Goal: Task Accomplishment & Management: Use online tool/utility

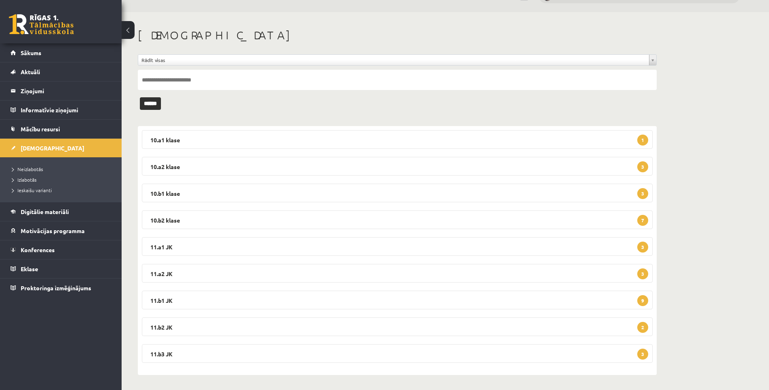
scroll to position [20, 0]
click at [192, 137] on legend "10.a1 klase 1" at bounding box center [397, 138] width 511 height 19
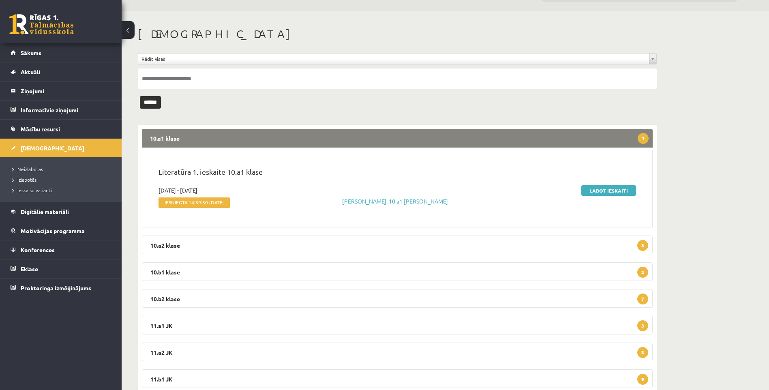
click at [192, 137] on legend "10.a1 klase 1" at bounding box center [397, 138] width 511 height 19
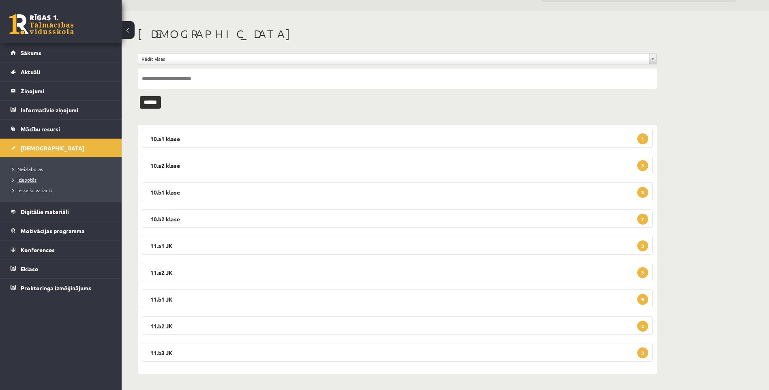
click at [28, 182] on link "Izlabotās" at bounding box center [62, 179] width 101 height 7
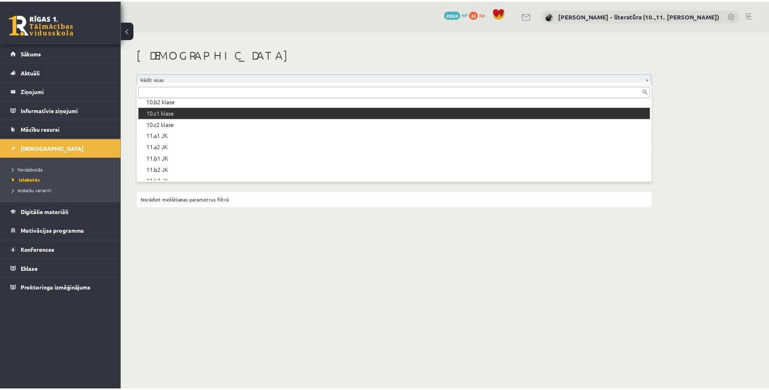
scroll to position [203, 0]
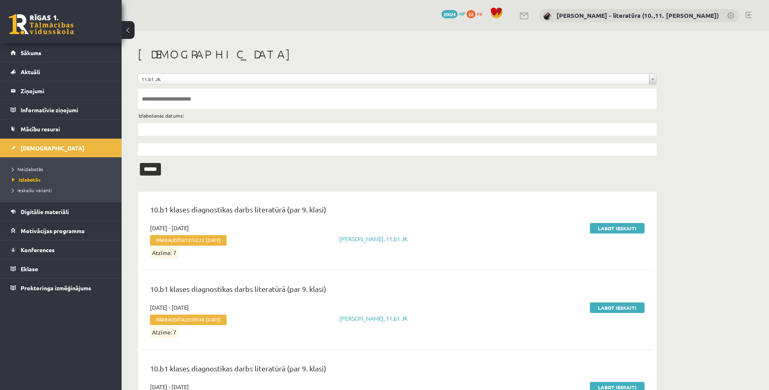
click at [193, 127] on input "text" at bounding box center [397, 129] width 519 height 13
click at [179, 190] on link "17" at bounding box center [179, 189] width 11 height 11
type input "**********"
click at [178, 147] on input "text" at bounding box center [397, 149] width 519 height 13
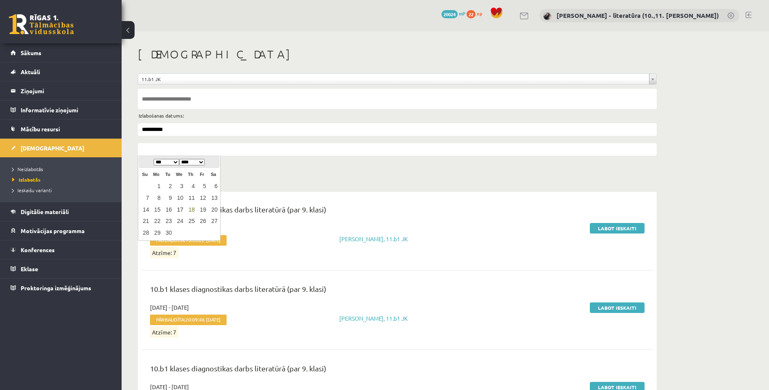
click at [179, 207] on link "17" at bounding box center [179, 209] width 11 height 11
type input "**********"
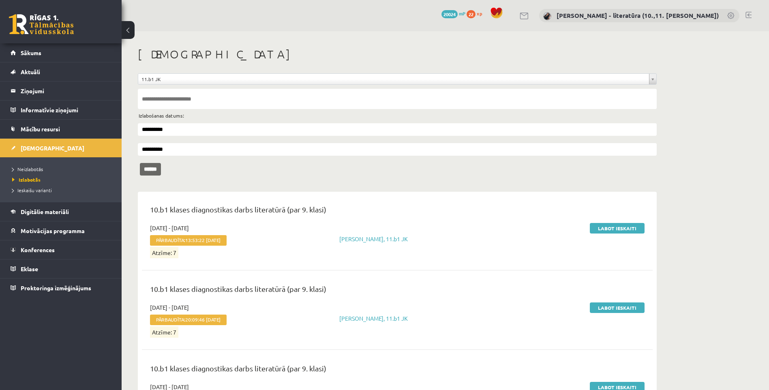
click at [159, 165] on input "******" at bounding box center [150, 169] width 21 height 13
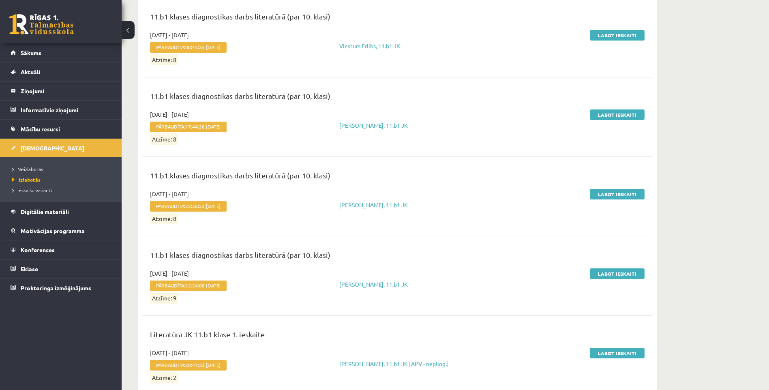
scroll to position [610, 0]
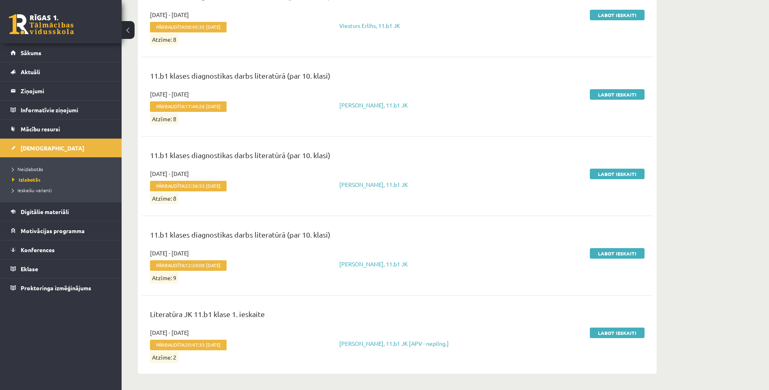
click at [603, 338] on div "Labot ieskaiti" at bounding box center [565, 344] width 169 height 33
click at [603, 333] on link "Labot ieskaiti" at bounding box center [617, 332] width 55 height 11
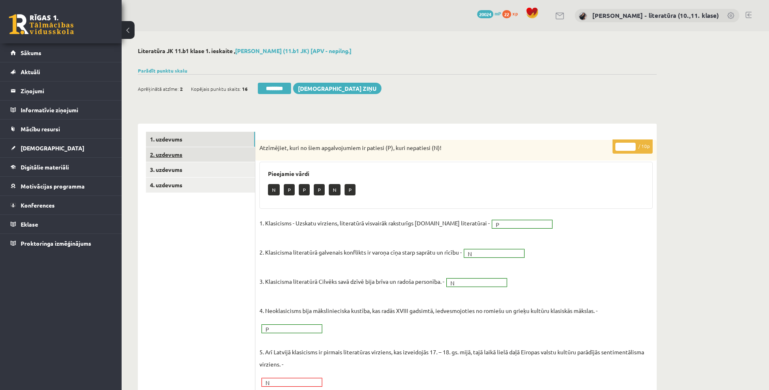
click at [188, 152] on link "2. uzdevums" at bounding box center [200, 154] width 109 height 15
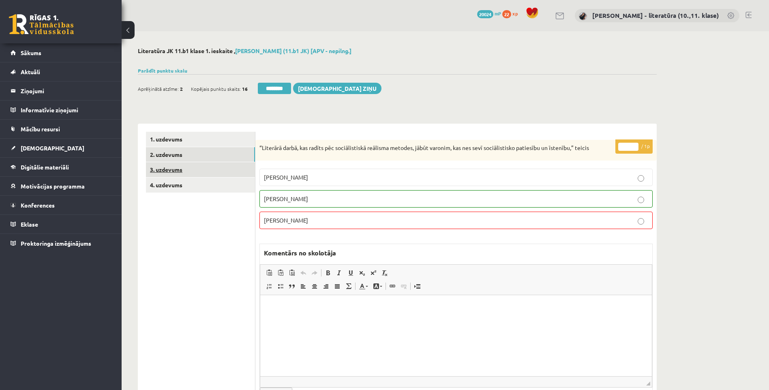
click at [180, 175] on link "3. uzdevums" at bounding box center [200, 169] width 109 height 15
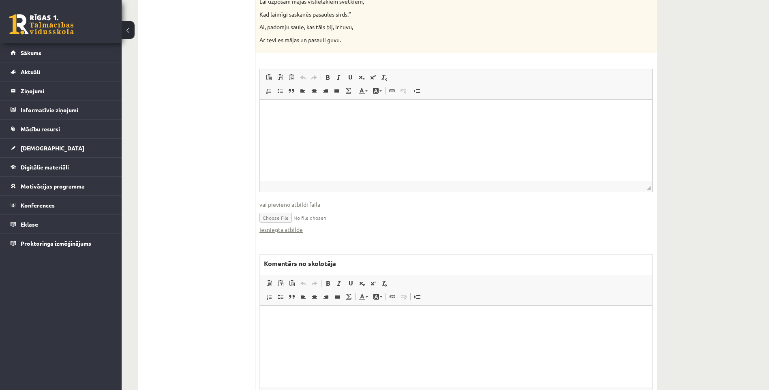
scroll to position [914, 0]
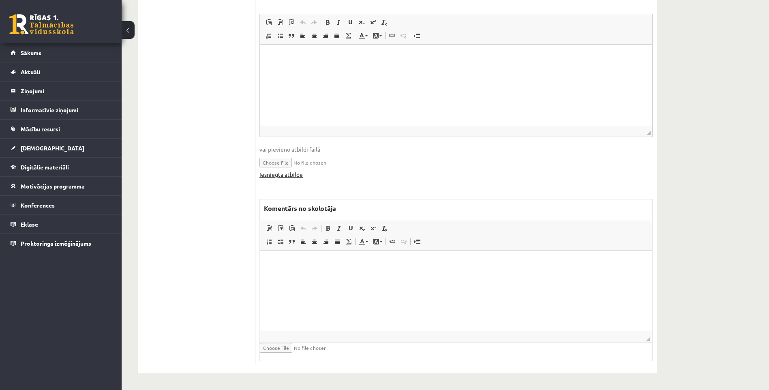
click at [274, 174] on link "Iesniegtā atbilde" at bounding box center [280, 174] width 43 height 9
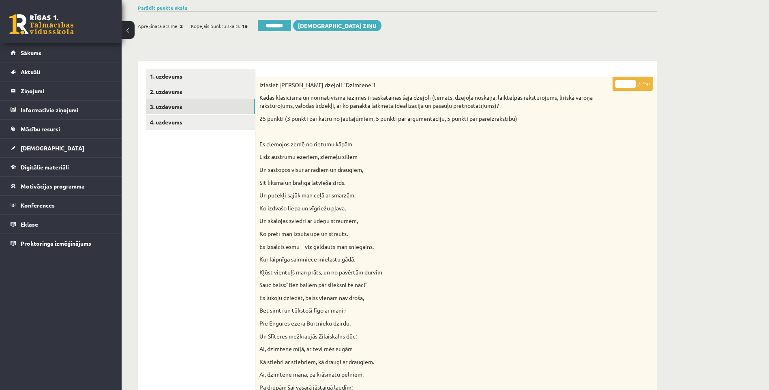
scroll to position [0, 0]
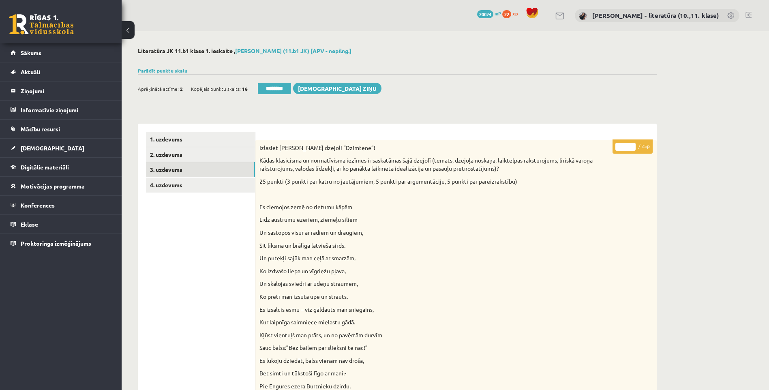
drag, startPoint x: 628, startPoint y: 147, endPoint x: 611, endPoint y: 150, distance: 17.9
click at [615, 150] on input "*" at bounding box center [625, 147] width 20 height 8
type input "**"
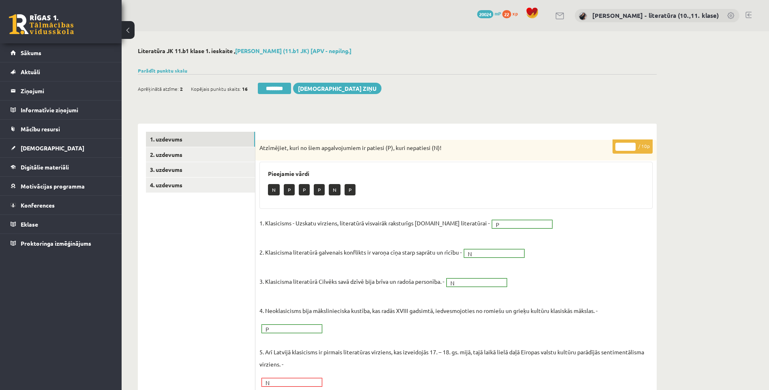
drag, startPoint x: 579, startPoint y: 141, endPoint x: 405, endPoint y: 147, distance: 173.5
click at [579, 141] on div "Atzīmējiet, kuri no šiem apgalvojumiem ir patiesi (P), kuri nepatiesi (N)!" at bounding box center [455, 150] width 401 height 21
click at [171, 171] on link "3. uzdevums" at bounding box center [200, 169] width 109 height 15
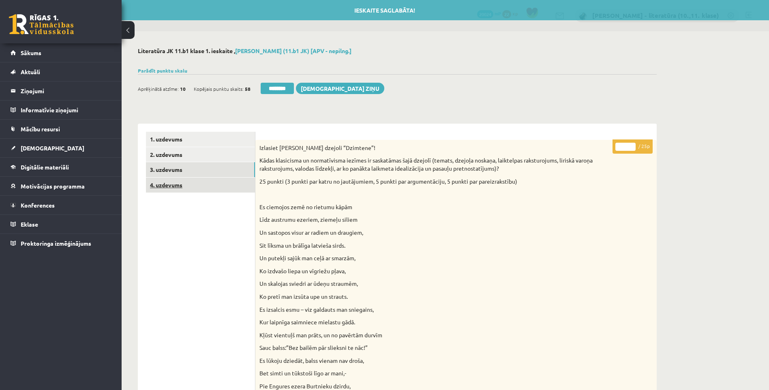
click at [175, 184] on link "4. uzdevums" at bounding box center [200, 184] width 109 height 15
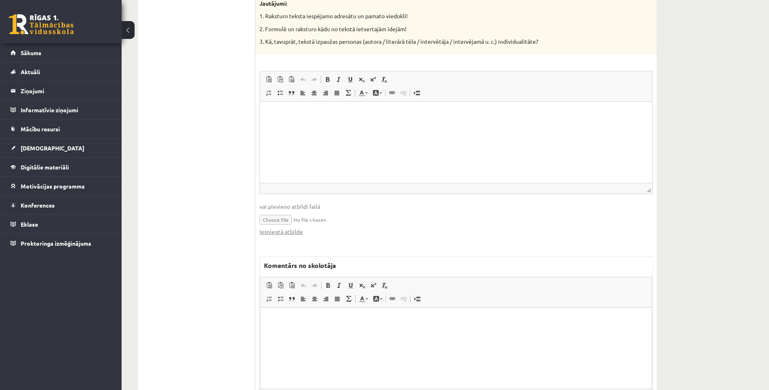
scroll to position [894, 0]
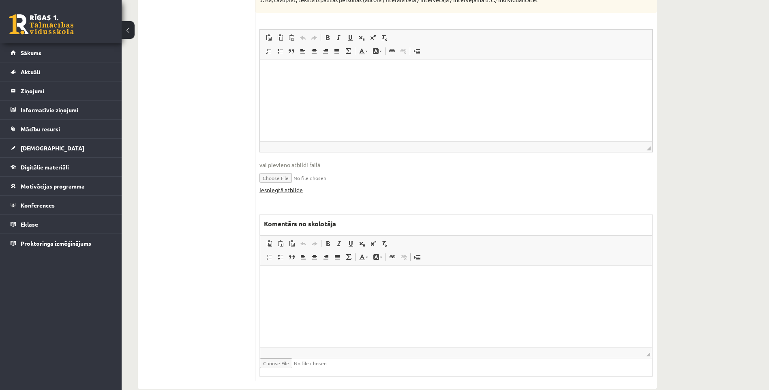
click at [292, 186] on link "Iesniegtā atbilde" at bounding box center [280, 190] width 43 height 9
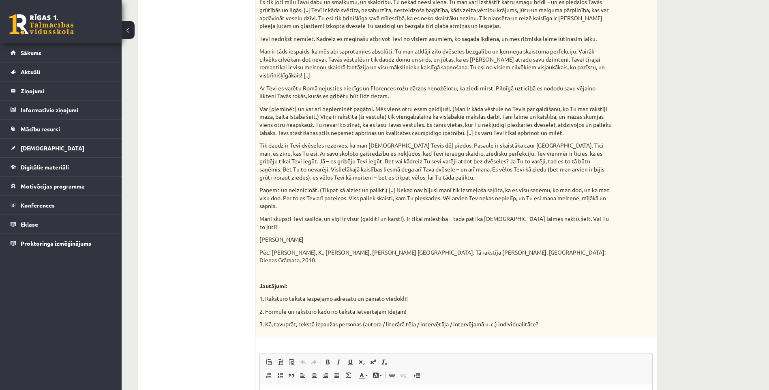
scroll to position [853, 0]
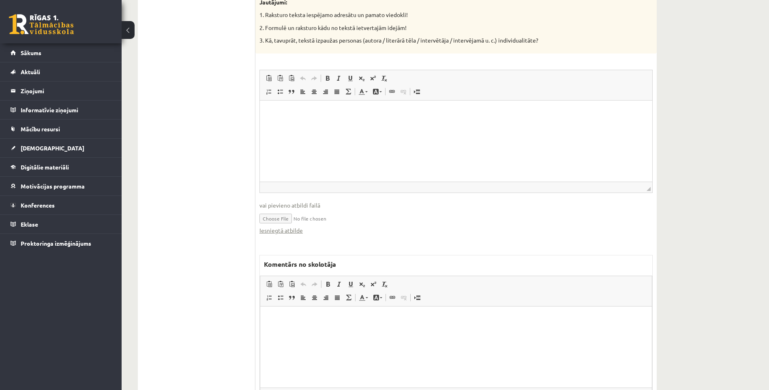
click at [307, 331] on html at bounding box center [455, 318] width 391 height 25
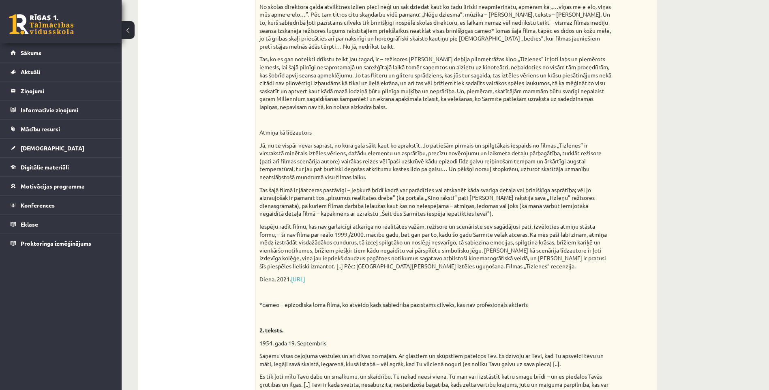
scroll to position [124, 0]
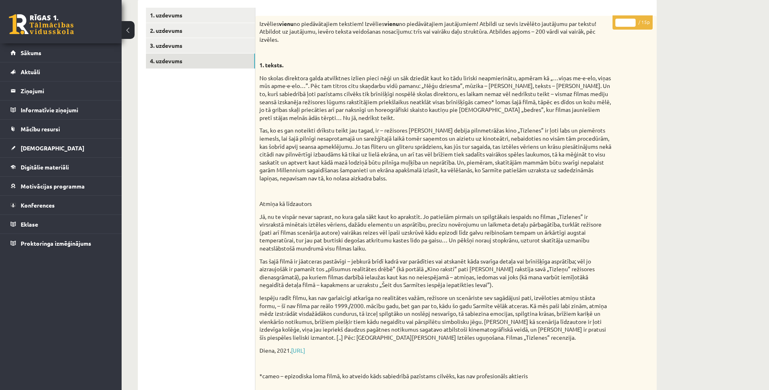
drag, startPoint x: 629, startPoint y: 22, endPoint x: 611, endPoint y: 26, distance: 17.7
click at [615, 26] on input "*" at bounding box center [625, 23] width 20 height 8
drag, startPoint x: 625, startPoint y: 22, endPoint x: 616, endPoint y: 28, distance: 11.5
click at [616, 28] on p "* / 15p" at bounding box center [632, 22] width 40 height 14
type input "**"
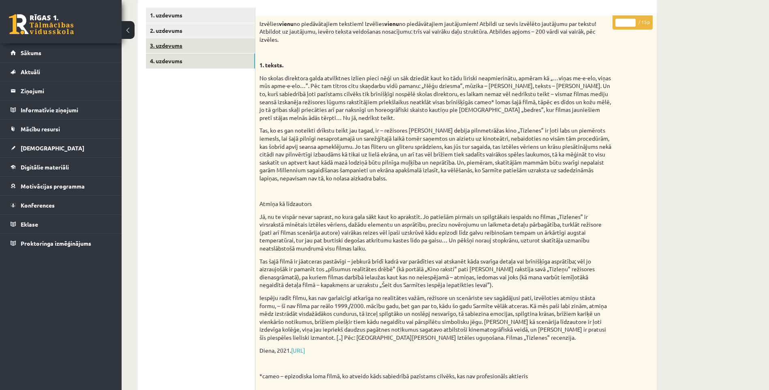
click at [216, 47] on link "3. uzdevums" at bounding box center [200, 45] width 109 height 15
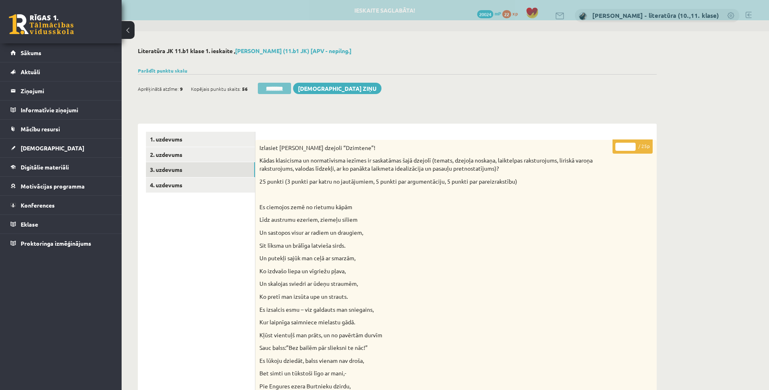
scroll to position [0, 0]
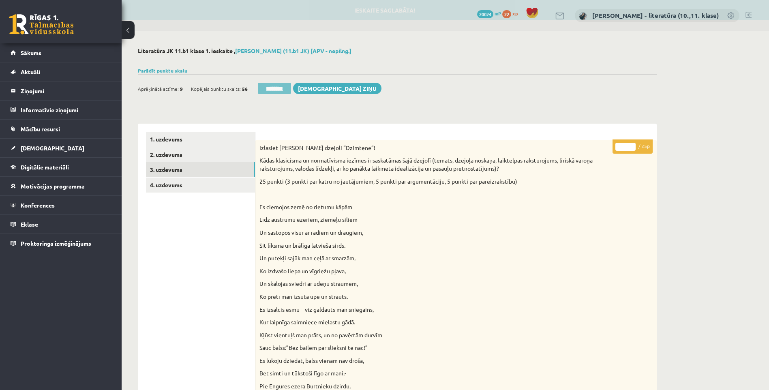
click at [283, 89] on input "********" at bounding box center [274, 88] width 33 height 11
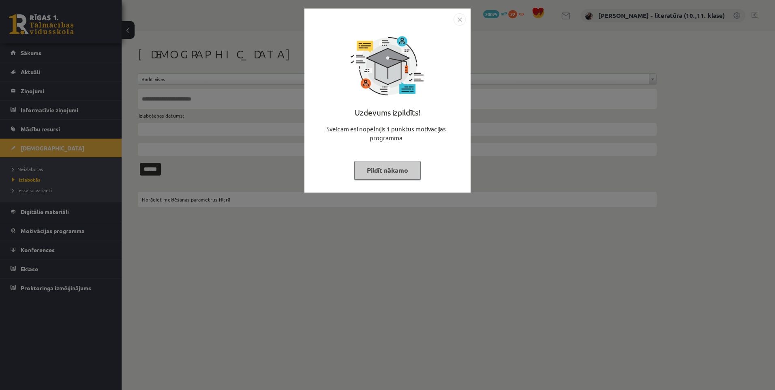
click at [465, 19] on img "Close" at bounding box center [459, 19] width 12 height 12
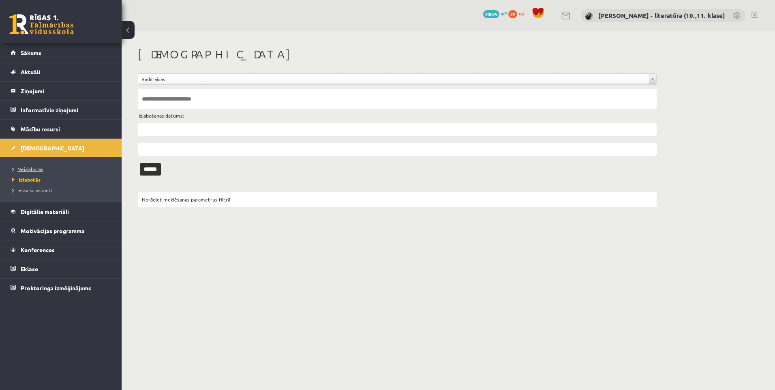
click at [33, 168] on span "Neizlabotās" at bounding box center [27, 169] width 31 height 6
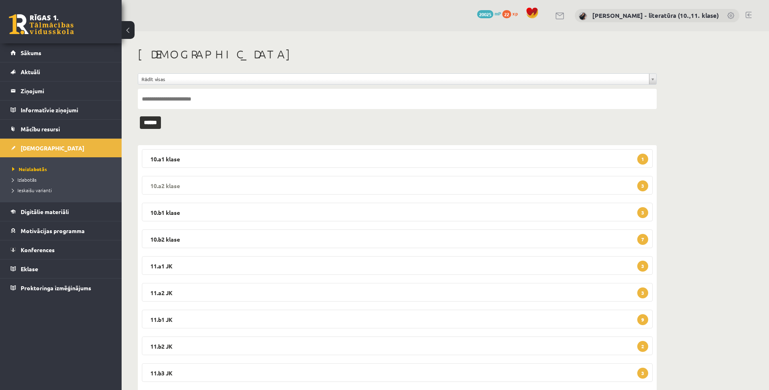
scroll to position [20, 0]
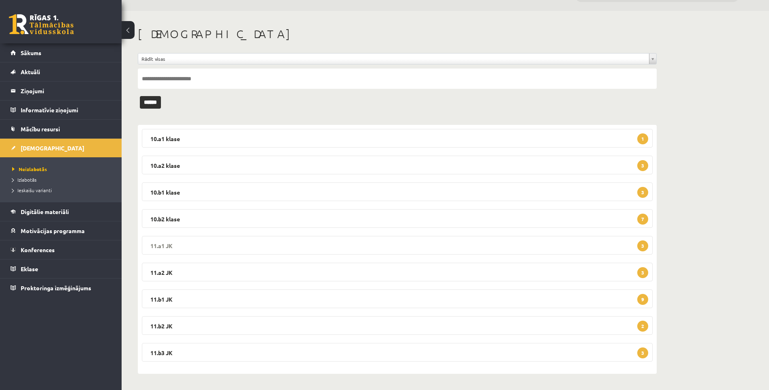
click at [197, 241] on legend "11.a1 JK 3" at bounding box center [397, 245] width 511 height 19
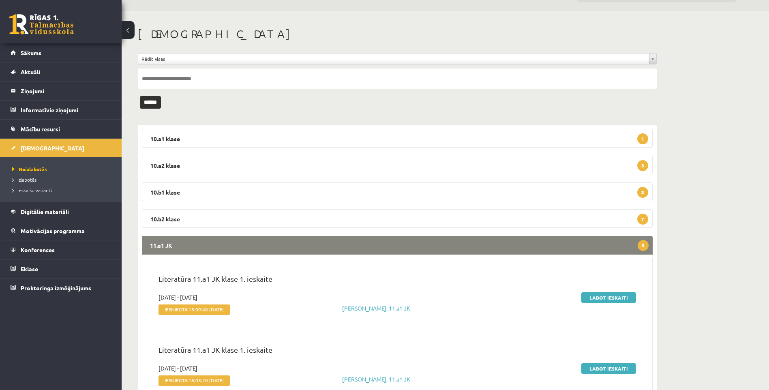
click at [179, 239] on legend "11.a1 JK 3" at bounding box center [397, 245] width 511 height 19
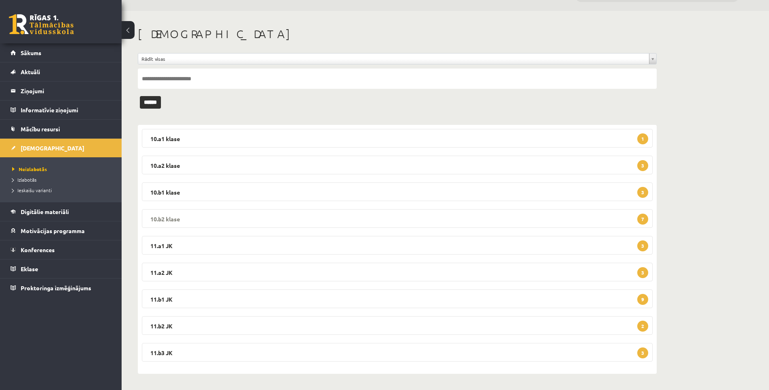
click at [184, 217] on legend "10.b2 klase 7" at bounding box center [397, 218] width 511 height 19
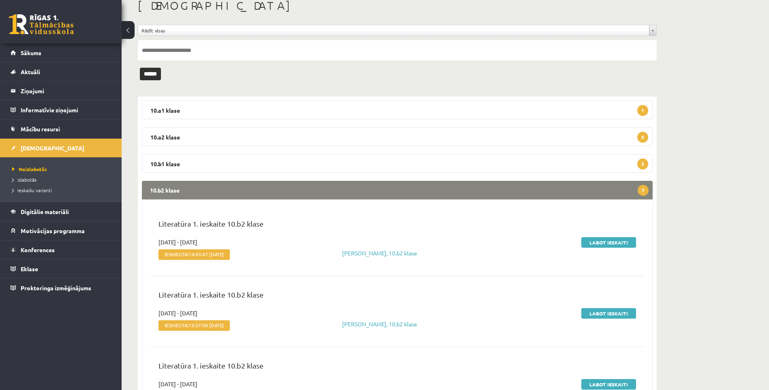
scroll to position [81, 0]
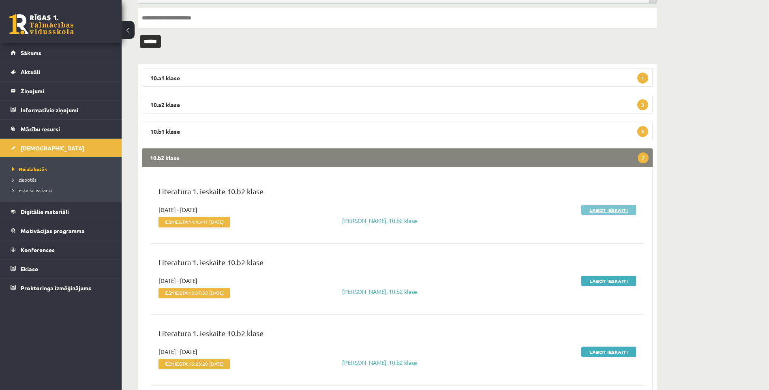
click at [607, 208] on link "Labot ieskaiti" at bounding box center [608, 210] width 55 height 11
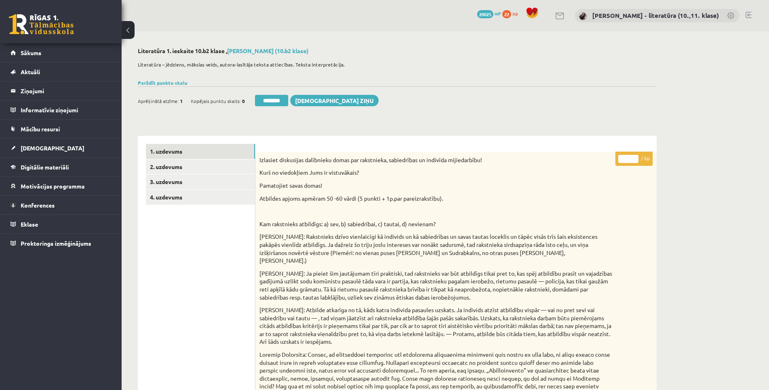
drag, startPoint x: 627, startPoint y: 157, endPoint x: 605, endPoint y: 158, distance: 22.3
type input "*"
click at [199, 167] on link "2. uzdevums" at bounding box center [200, 166] width 109 height 15
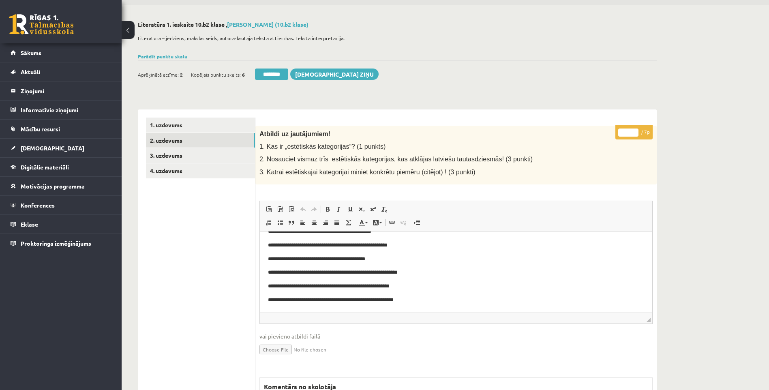
scroll to position [41, 0]
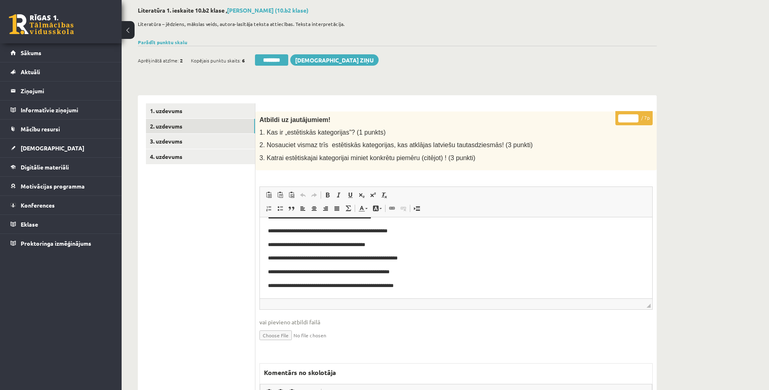
drag, startPoint x: 629, startPoint y: 118, endPoint x: 620, endPoint y: 122, distance: 9.9
click at [620, 122] on input "*" at bounding box center [628, 118] width 20 height 8
type input "*"
click at [198, 141] on link "3. uzdevums" at bounding box center [200, 141] width 109 height 15
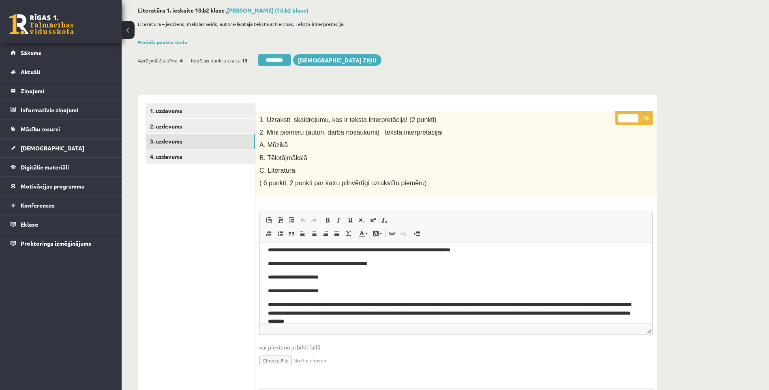
scroll to position [0, 0]
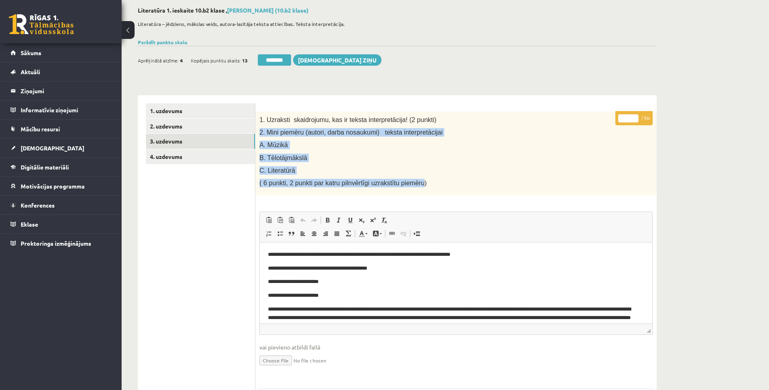
drag, startPoint x: 413, startPoint y: 183, endPoint x: 259, endPoint y: 131, distance: 162.7
click at [259, 131] on div "1. Uzraksti skaidrojumu, kas ir teksta interpretācija! (2 punkti) 2. Mini piemē…" at bounding box center [455, 153] width 401 height 84
copy div "2. Mini piemēru (autori, darba nosaukumi) teksta interpretācijai A. Mūzikā B. T…"
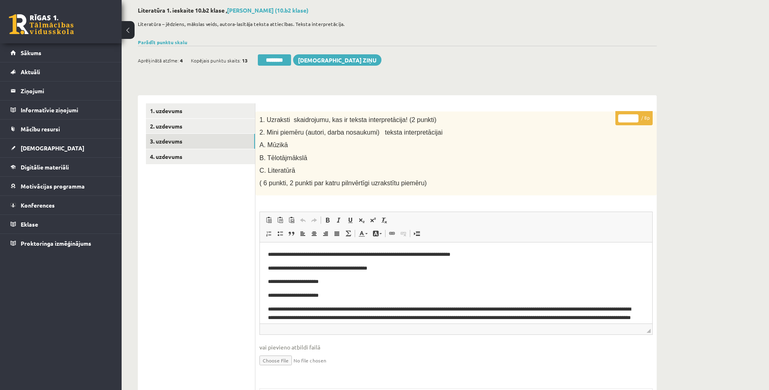
click at [628, 116] on input "*" at bounding box center [628, 118] width 20 height 8
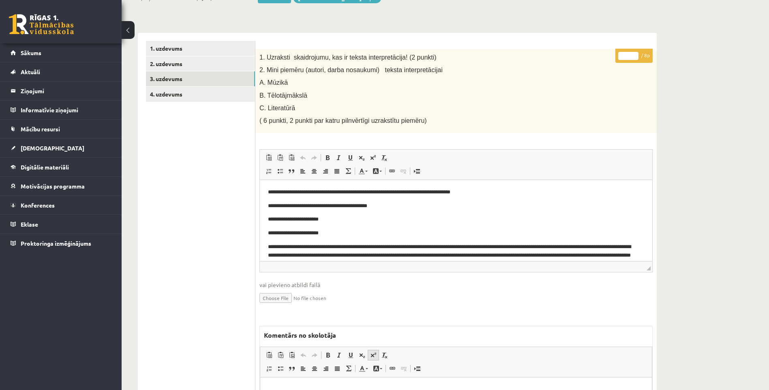
scroll to position [162, 0]
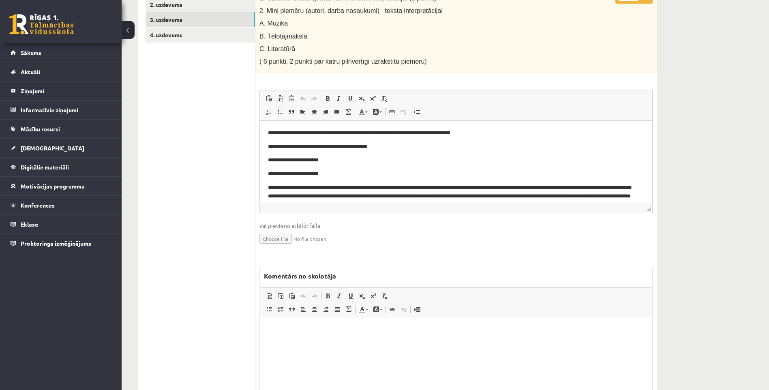
type input "*"
click at [374, 343] on html at bounding box center [455, 330] width 391 height 25
paste body "Editor, wiswyg-editor-47024771741880-1758180114-898"
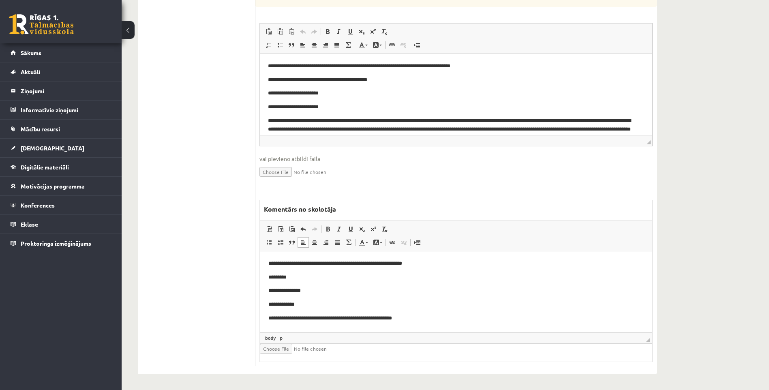
scroll to position [230, 0]
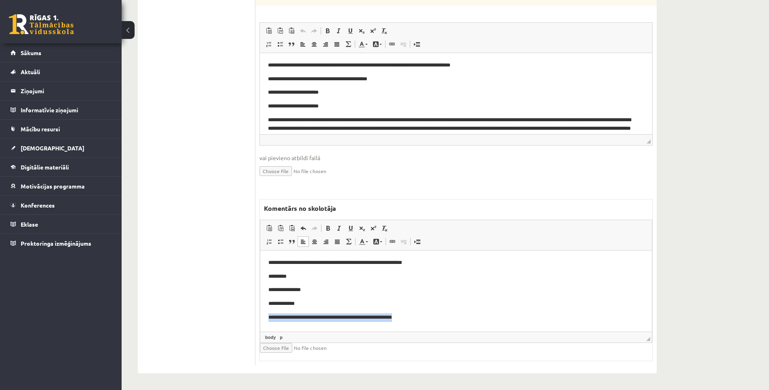
drag, startPoint x: 398, startPoint y: 316, endPoint x: 244, endPoint y: 316, distance: 154.8
click at [260, 316] on html "**********" at bounding box center [455, 289] width 391 height 79
drag, startPoint x: 312, startPoint y: 307, endPoint x: 256, endPoint y: 275, distance: 64.8
click at [260, 275] on html "**********" at bounding box center [455, 289] width 391 height 79
click at [327, 229] on span at bounding box center [328, 228] width 6 height 6
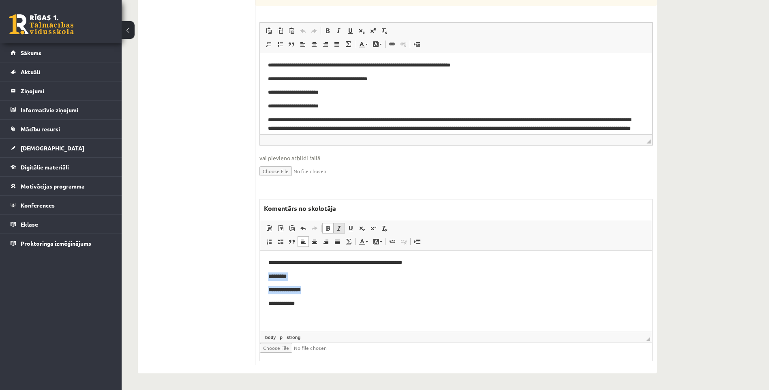
click at [335, 228] on link "Italic Keyboard shortcut Ctrl+I" at bounding box center [338, 228] width 11 height 11
click at [342, 307] on p "**********" at bounding box center [455, 303] width 375 height 9
click at [340, 229] on span at bounding box center [339, 228] width 6 height 6
click at [328, 229] on span at bounding box center [328, 228] width 6 height 6
click at [338, 229] on span at bounding box center [339, 228] width 6 height 6
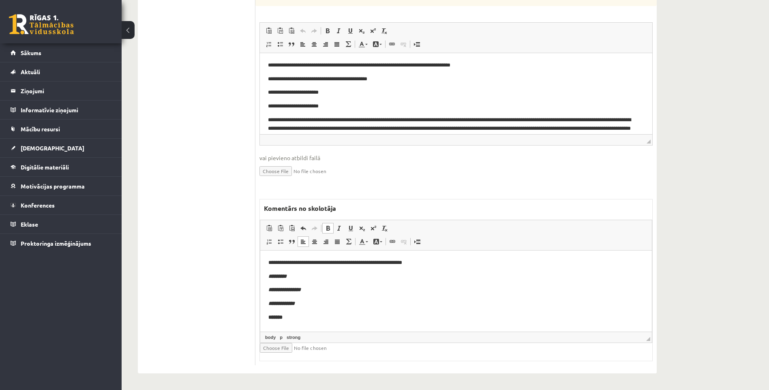
click at [328, 229] on span at bounding box center [328, 228] width 6 height 6
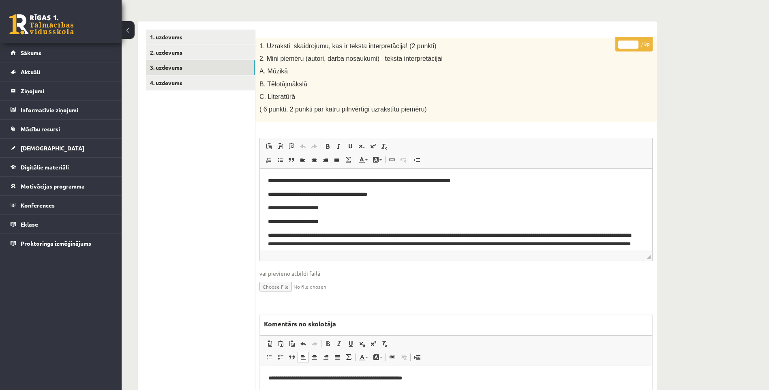
scroll to position [0, 0]
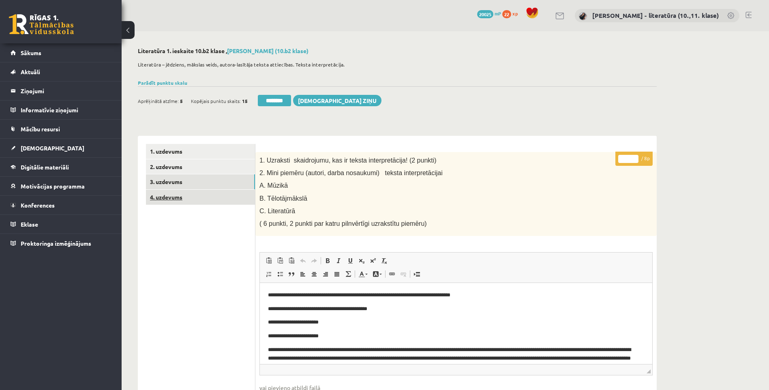
click at [198, 198] on link "4. uzdevums" at bounding box center [200, 197] width 109 height 15
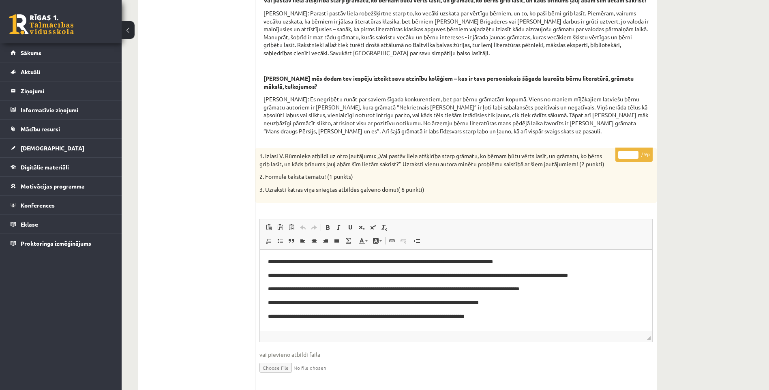
scroll to position [284, 0]
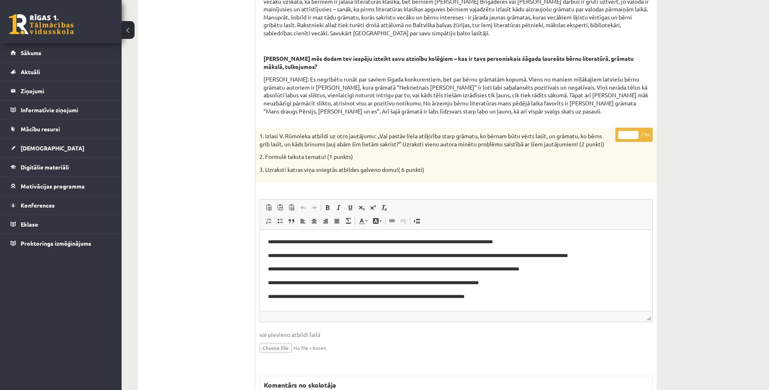
drag, startPoint x: 629, startPoint y: 143, endPoint x: 613, endPoint y: 141, distance: 16.1
click at [613, 141] on div "* / 9p 1. Izlasi V. Rūmnieka atbildi uz otro jautājumu: „Vai pastāv liela atšķi…" at bounding box center [455, 334] width 401 height 413
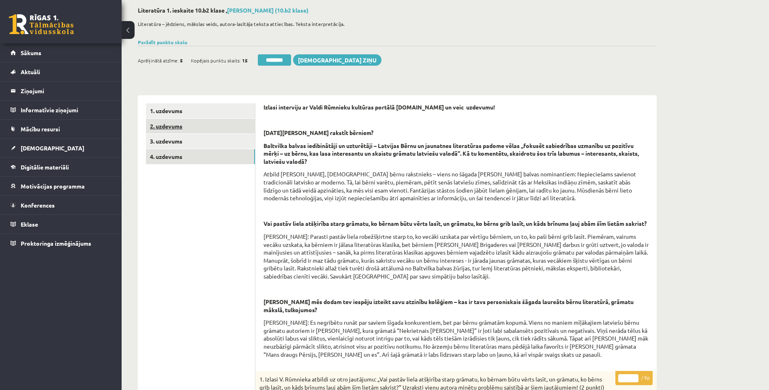
type input "*"
click at [180, 131] on link "2. uzdevums" at bounding box center [200, 126] width 109 height 15
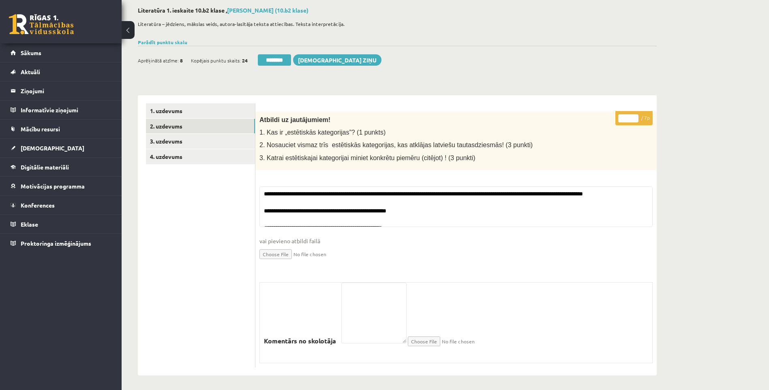
click at [284, 60] on input "********" at bounding box center [274, 59] width 33 height 11
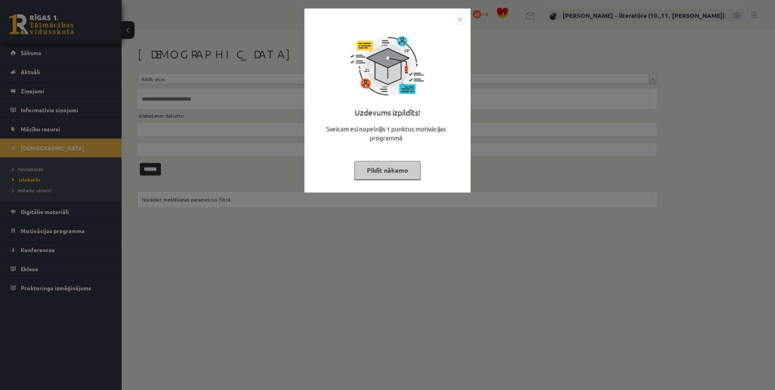
click at [388, 173] on button "Pildīt nākamo" at bounding box center [387, 170] width 66 height 19
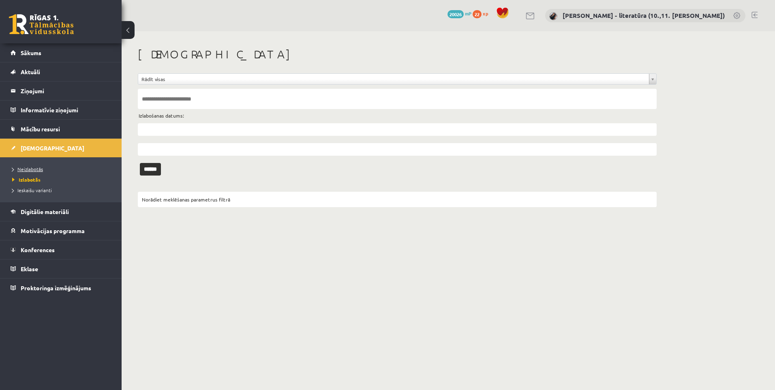
click at [34, 171] on span "Neizlabotās" at bounding box center [27, 169] width 31 height 6
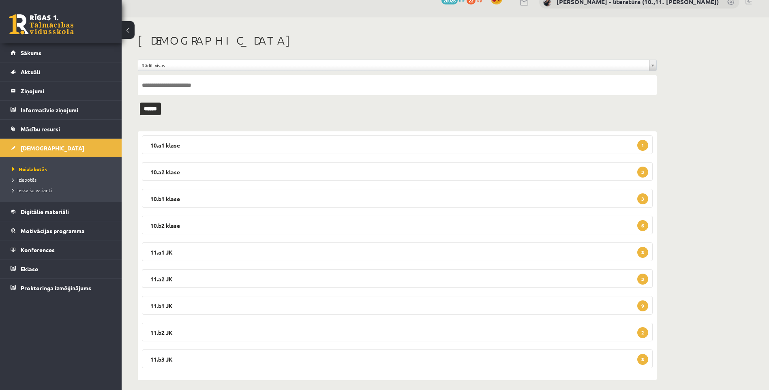
scroll to position [20, 0]
